Goal: Task Accomplishment & Management: Manage account settings

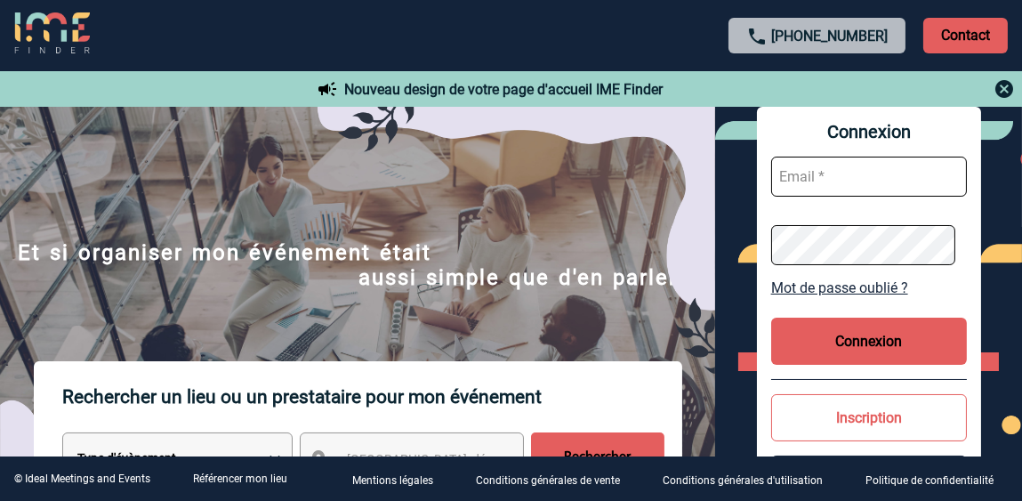
click at [827, 177] on input "text" at bounding box center [869, 176] width 196 height 40
paste input "[PERSON_NAME][EMAIL_ADDRESS][DOMAIN_NAME]"
type input "[PERSON_NAME][EMAIL_ADDRESS][DOMAIN_NAME]"
click at [863, 341] on button "Connexion" at bounding box center [869, 340] width 196 height 47
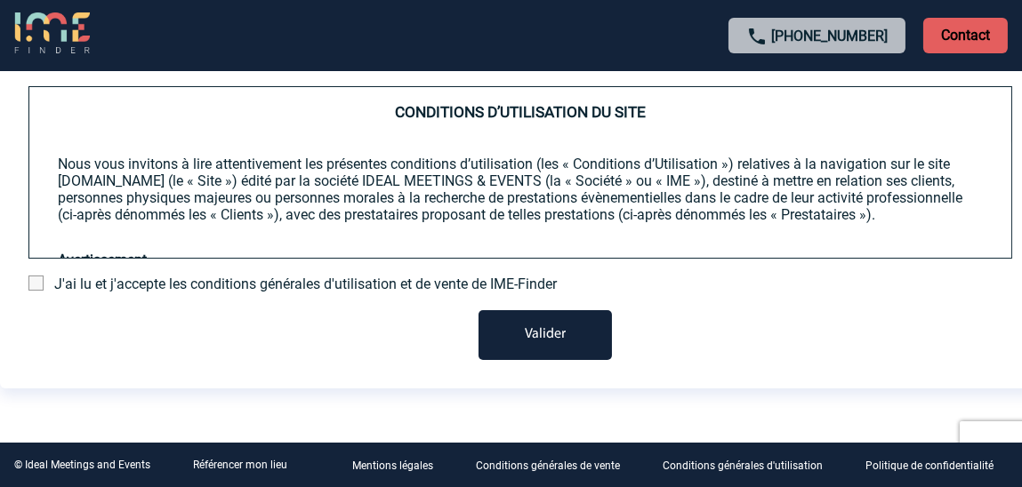
scroll to position [169, 0]
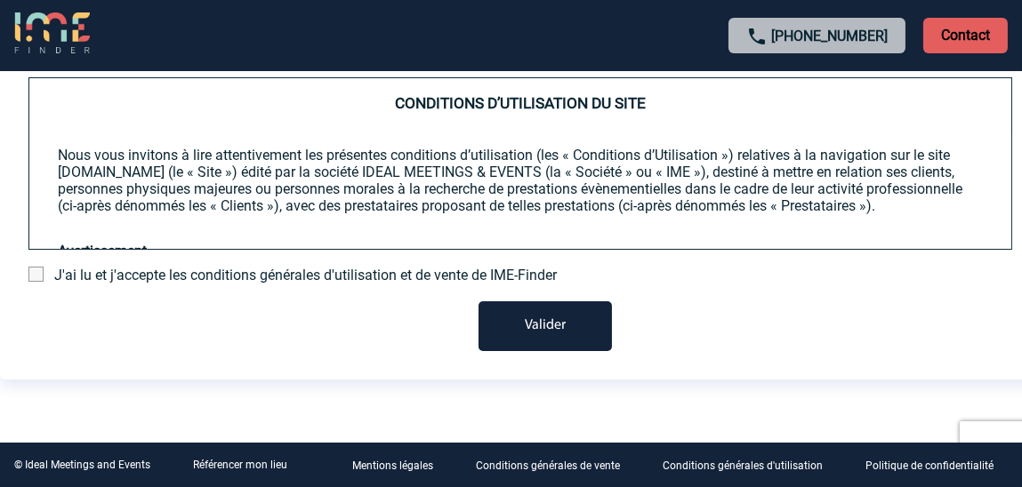
click at [40, 282] on span at bounding box center [35, 274] width 15 height 15
click at [0, 0] on input "checkbox" at bounding box center [0, 0] width 0 height 0
click at [572, 341] on button "Valider" at bounding box center [544, 326] width 133 height 50
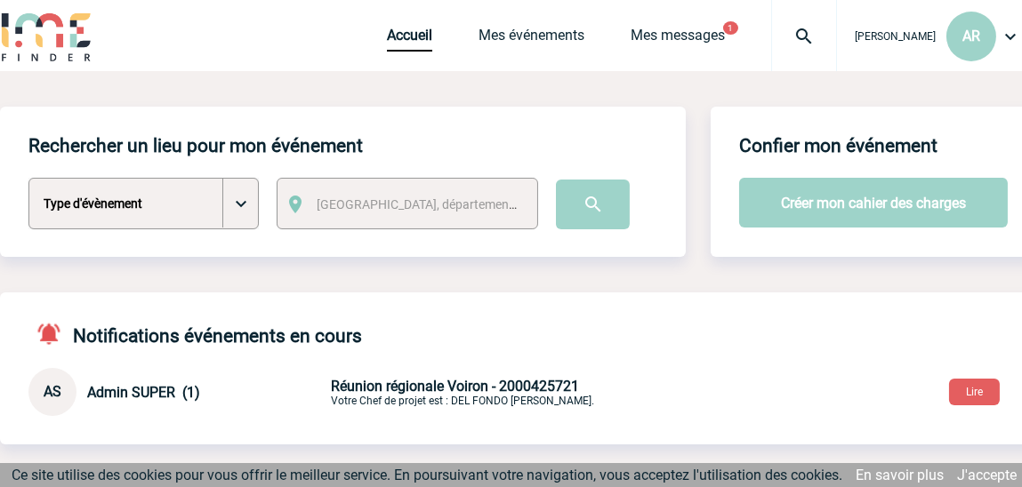
click at [1012, 34] on img at bounding box center [1009, 36] width 21 height 21
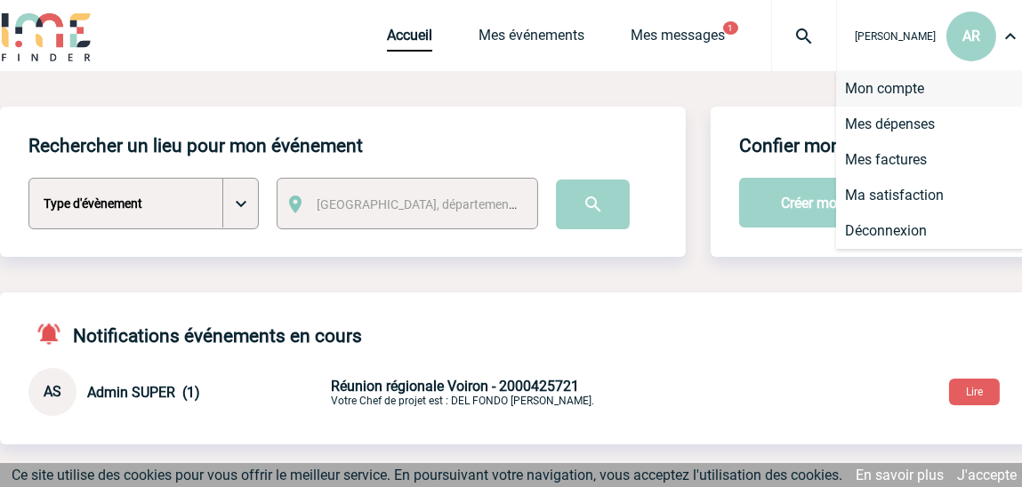
click at [919, 84] on li "Mon compte" at bounding box center [938, 89] width 204 height 36
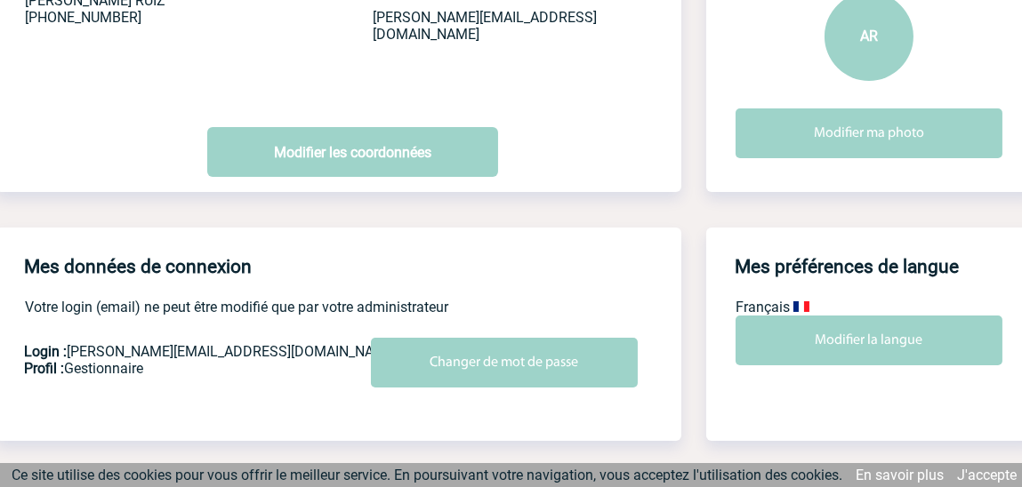
scroll to position [201, 0]
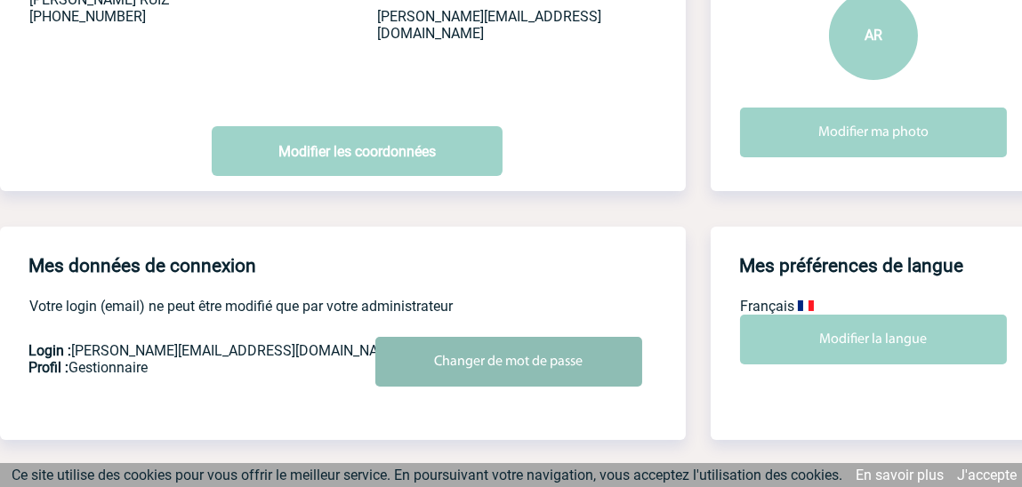
click at [486, 366] on input "Changer de mot de passe" at bounding box center [508, 362] width 267 height 50
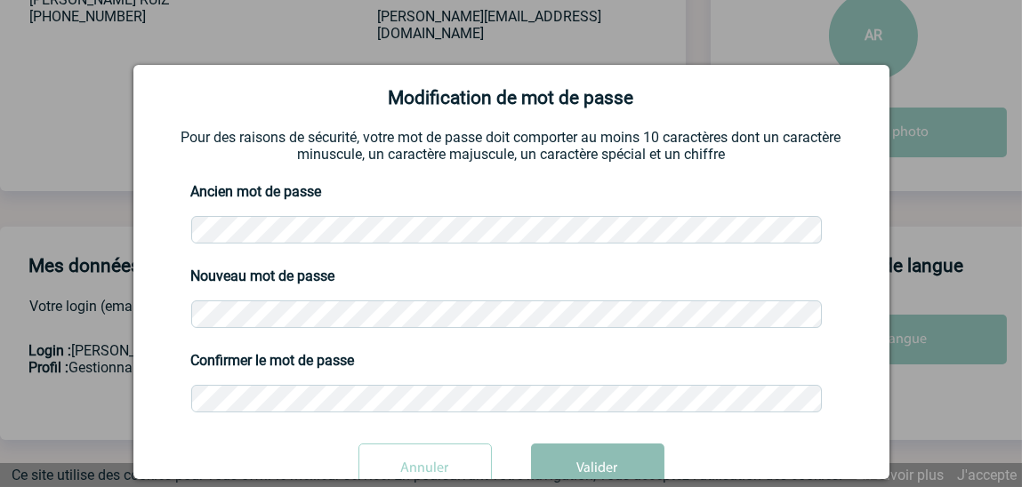
click at [574, 459] on button "Valider" at bounding box center [597, 469] width 133 height 50
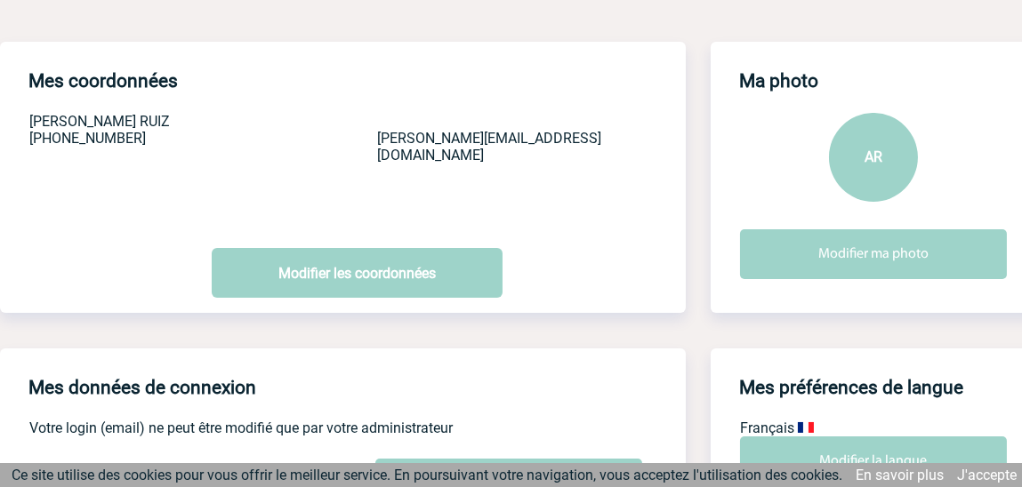
scroll to position [0, 0]
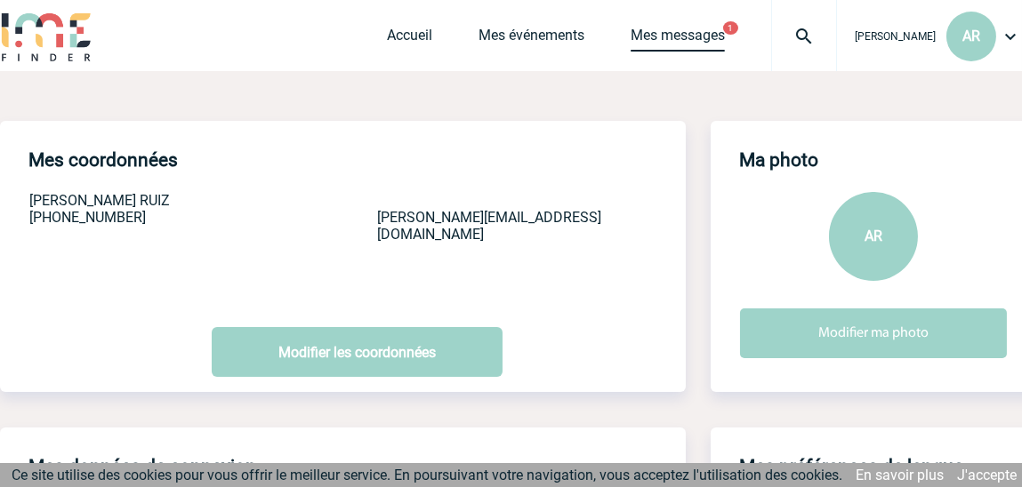
click at [671, 34] on link "Mes messages" at bounding box center [677, 39] width 94 height 25
